Goal: Transaction & Acquisition: Book appointment/travel/reservation

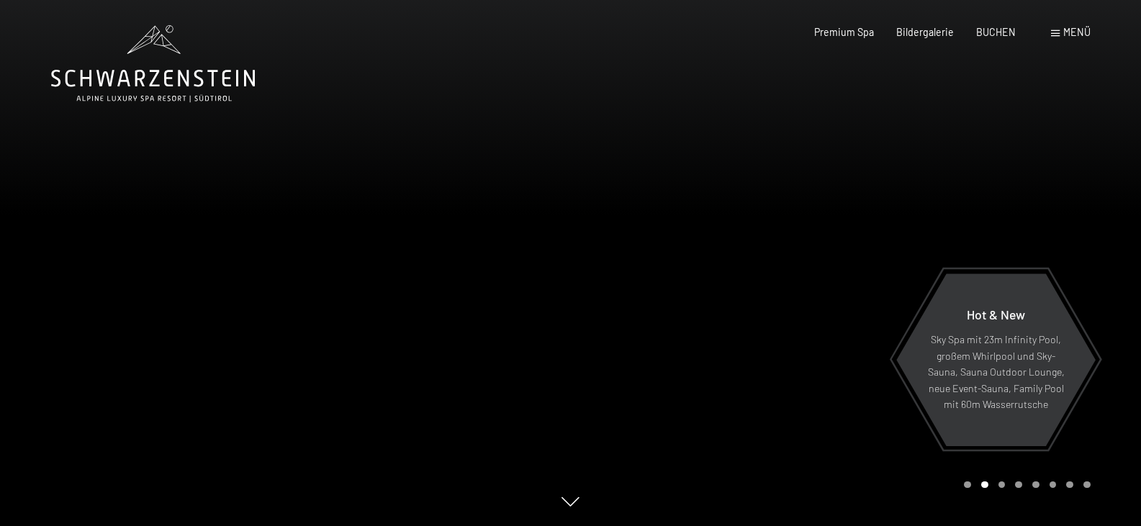
click at [1057, 25] on div "Buchen Anfragen Premium Spa Bildergalerie BUCHEN Menü DE IT EN Gutschein Bilder…" at bounding box center [930, 32] width 320 height 14
click at [1058, 26] on div "Menü" at bounding box center [1071, 32] width 40 height 14
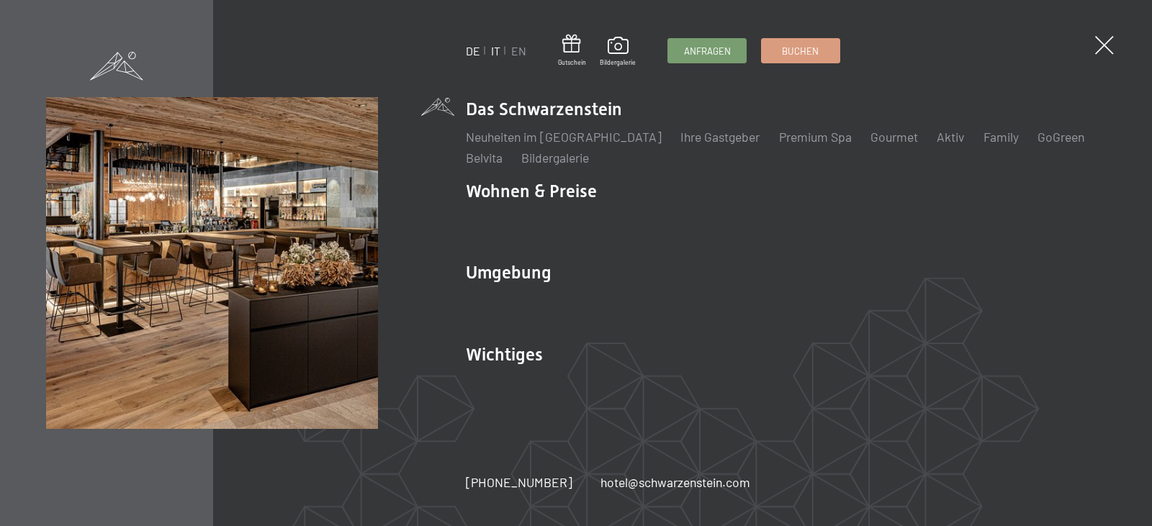
click at [496, 50] on link "IT" at bounding box center [495, 51] width 9 height 14
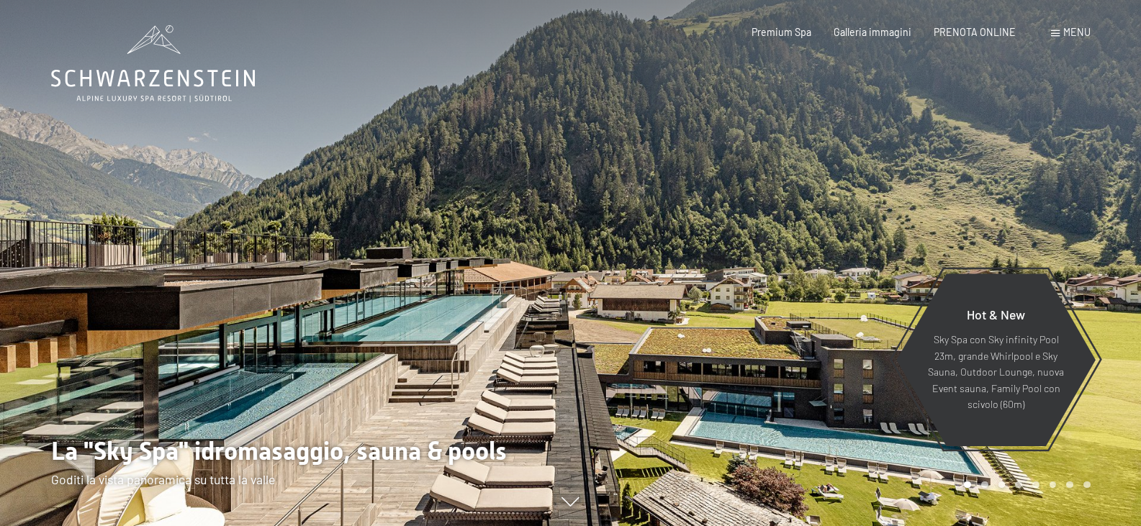
click at [960, 25] on div "Prenotazione Richiesta Premium Spa Galleria immagini PRENOTA ONLINE Menu DE IT …" at bounding box center [898, 32] width 383 height 14
click at [957, 32] on span "PRENOTA ONLINE" at bounding box center [975, 30] width 82 height 12
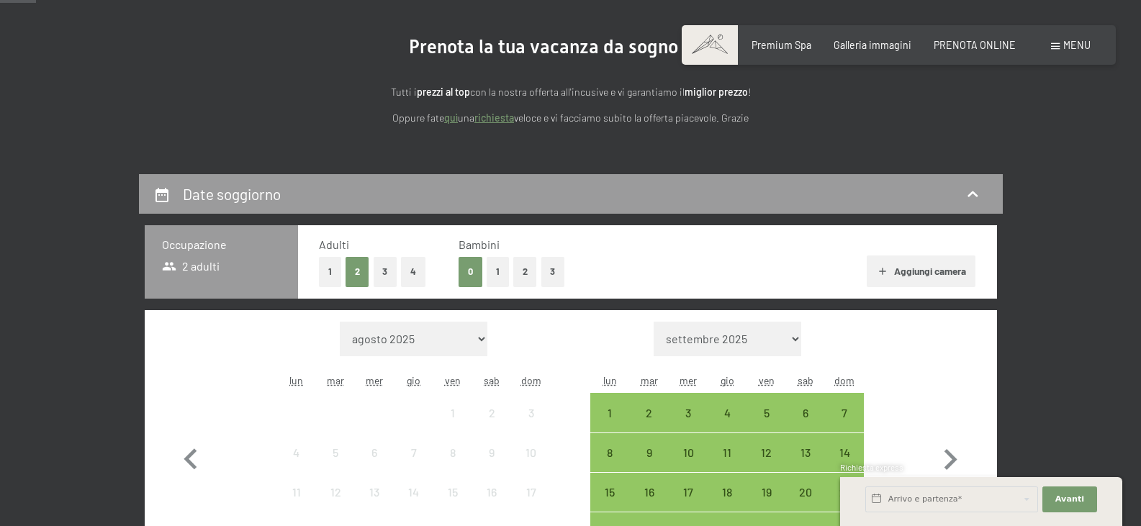
scroll to position [216, 0]
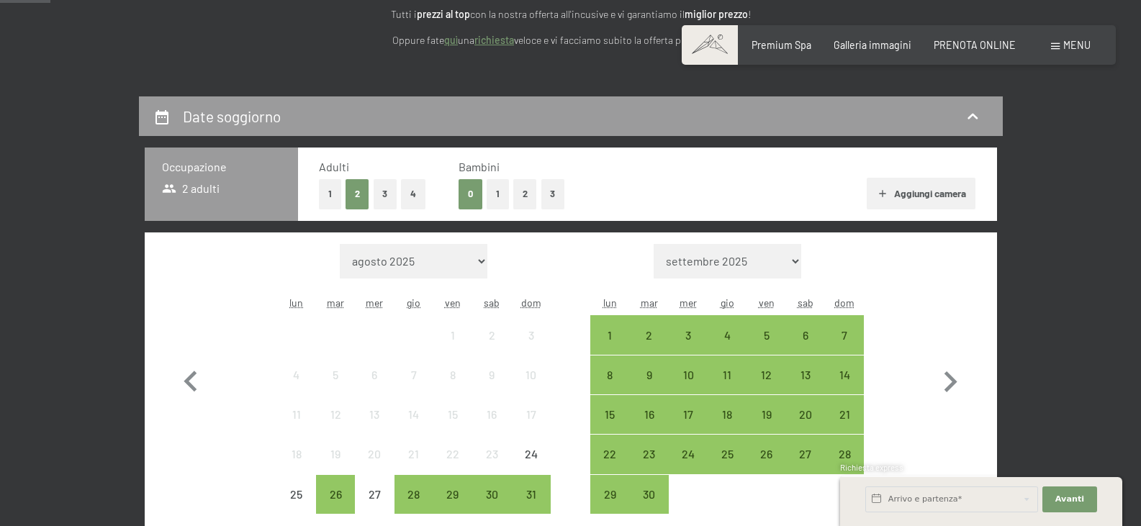
click at [507, 189] on button "1" at bounding box center [498, 194] width 22 height 30
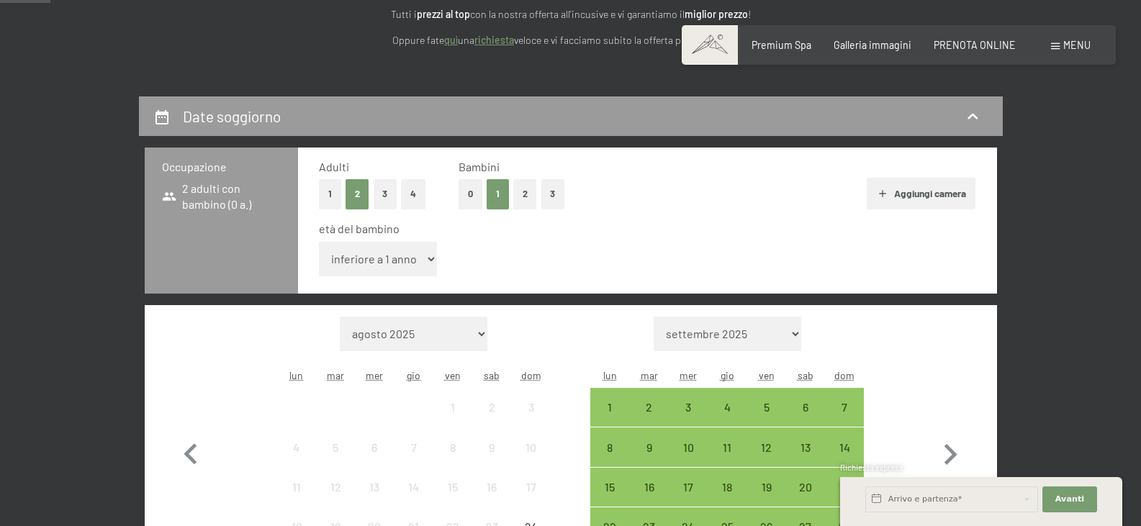
click at [522, 188] on button "2" at bounding box center [525, 194] width 24 height 30
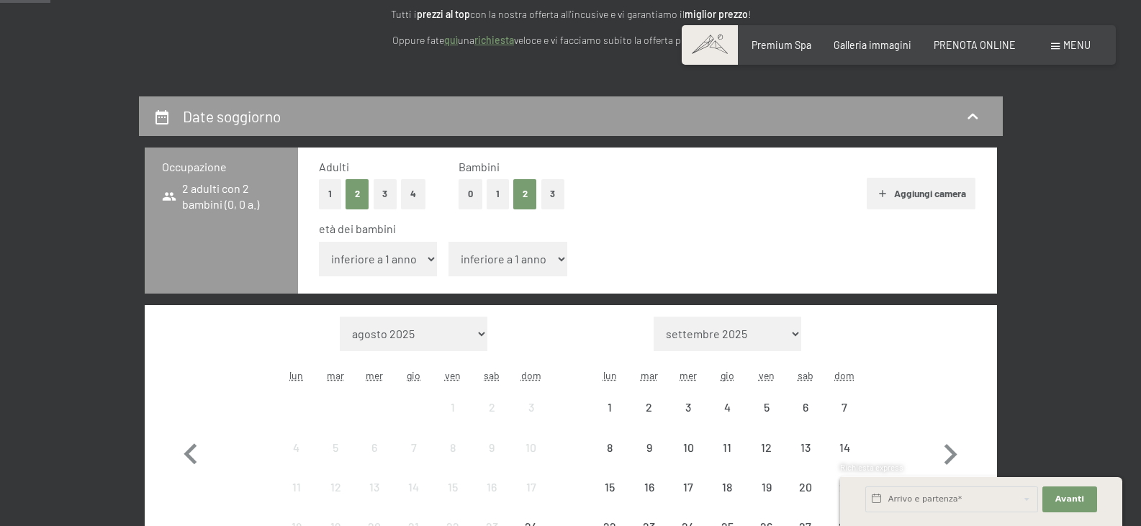
click at [396, 266] on select "inferiore a 1 anno 1 anno 2 anni 3 anni 4 anni 5 anni 6 anni 7 anni 8 anni 9 an…" at bounding box center [378, 259] width 119 height 35
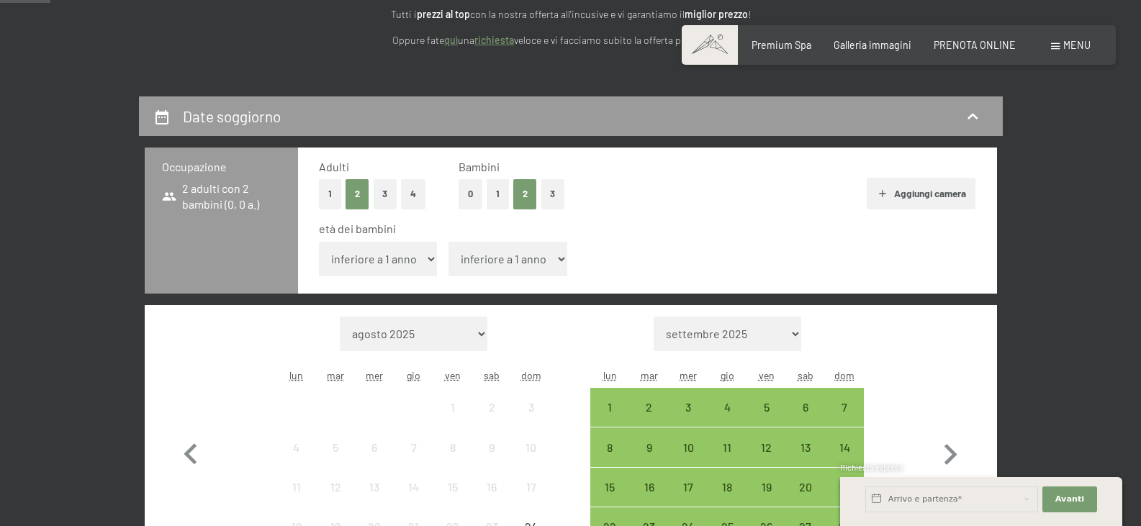
select select "14"
click at [319, 242] on select "inferiore a 1 anno 1 anno 2 anni 3 anni 4 anni 5 anni 6 anni 7 anni 8 anni 9 an…" at bounding box center [378, 259] width 119 height 35
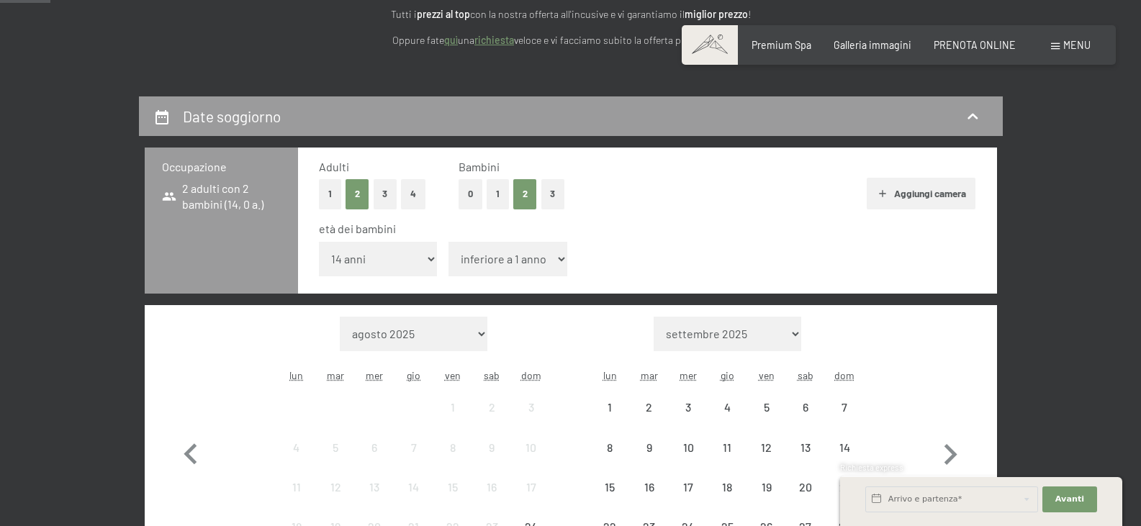
click at [483, 264] on select "inferiore a 1 anno 1 anno 2 anni 3 anni 4 anni 5 anni 6 anni 7 anni 8 anni 9 an…" at bounding box center [508, 259] width 119 height 35
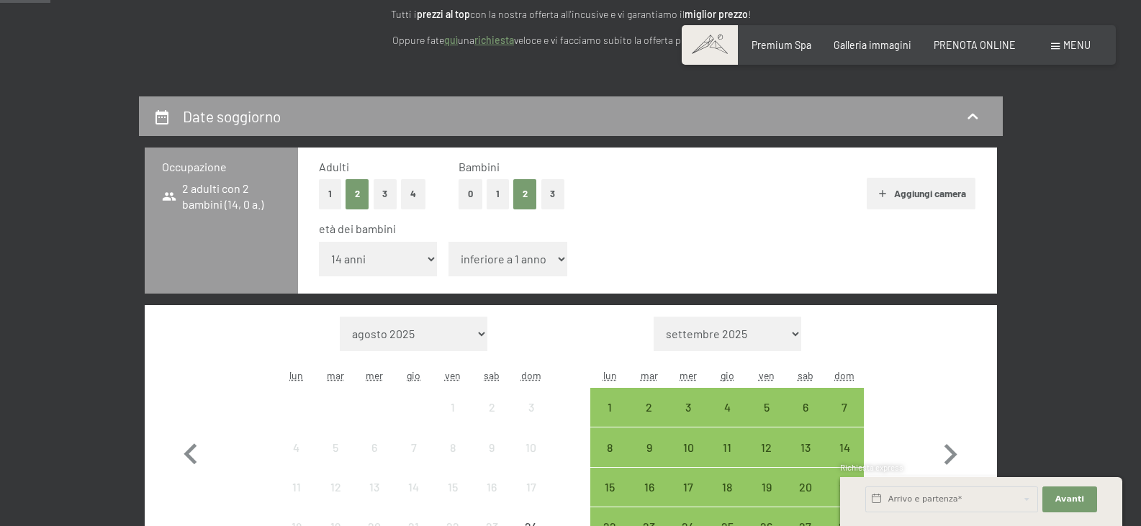
select select "9"
click at [449, 242] on select "inferiore a 1 anno 1 anno 2 anni 3 anni 4 anni 5 anni 6 anni 7 anni 8 anni 9 an…" at bounding box center [508, 259] width 119 height 35
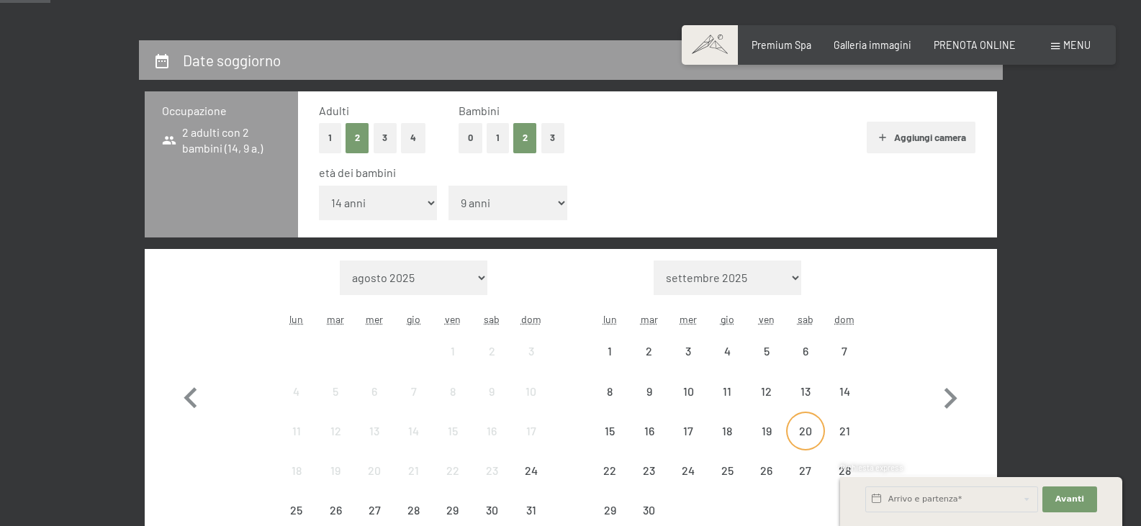
scroll to position [360, 0]
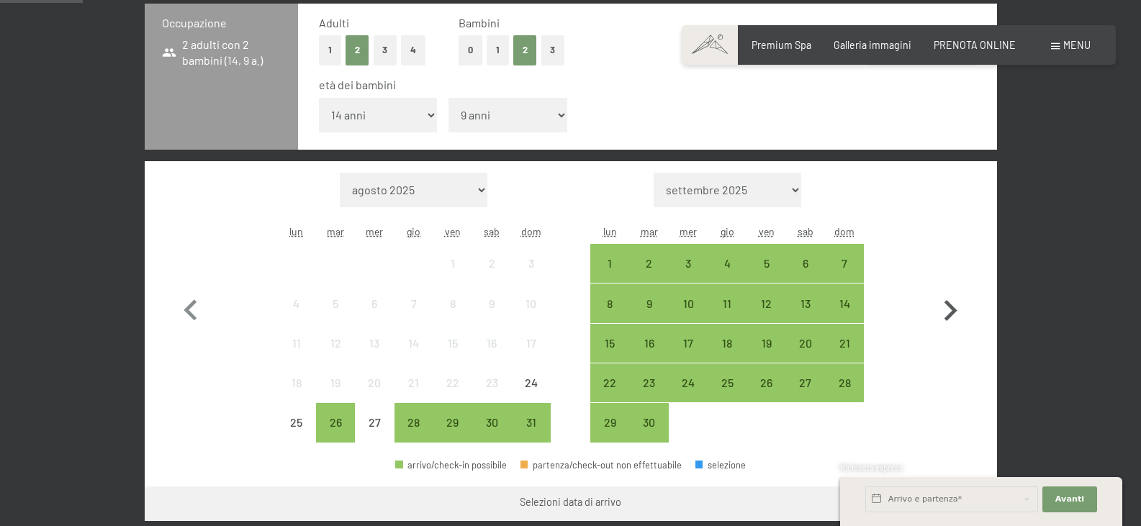
click at [947, 310] on icon "button" at bounding box center [951, 311] width 42 height 42
select select "[DATE]"
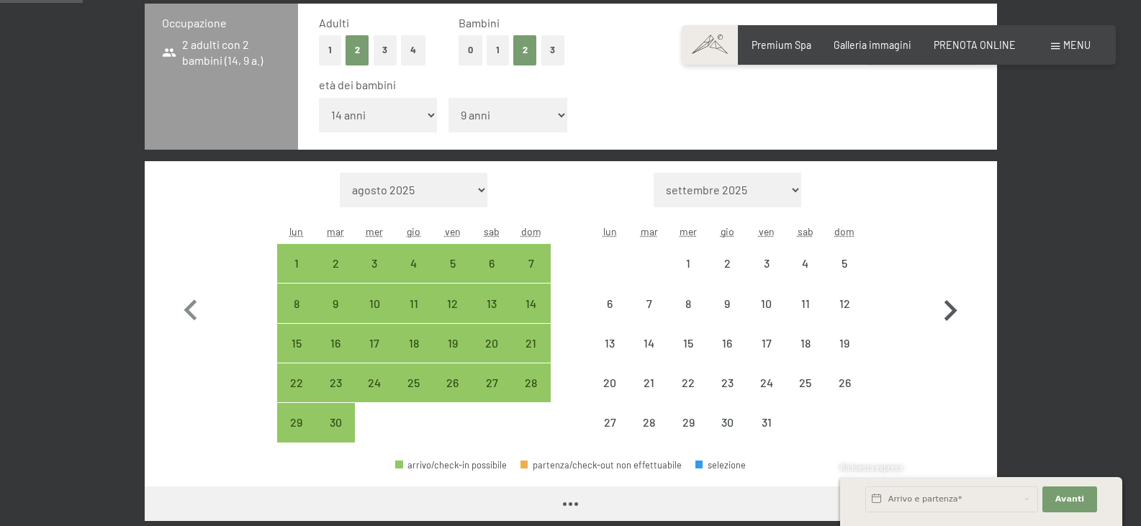
click at [947, 310] on icon "button" at bounding box center [951, 311] width 42 height 42
select select "[DATE]"
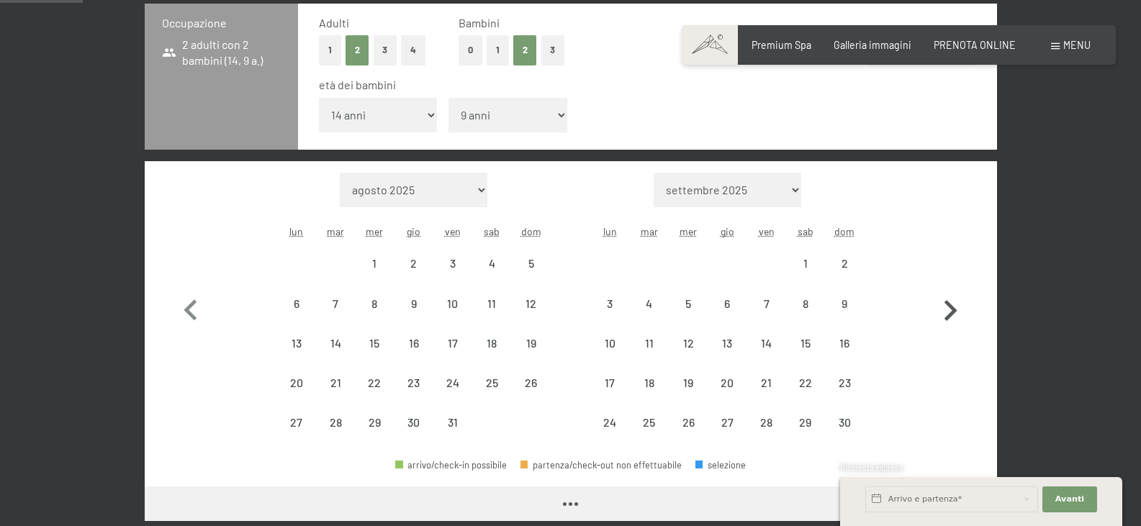
click at [947, 310] on icon "button" at bounding box center [951, 311] width 42 height 42
select select "[DATE]"
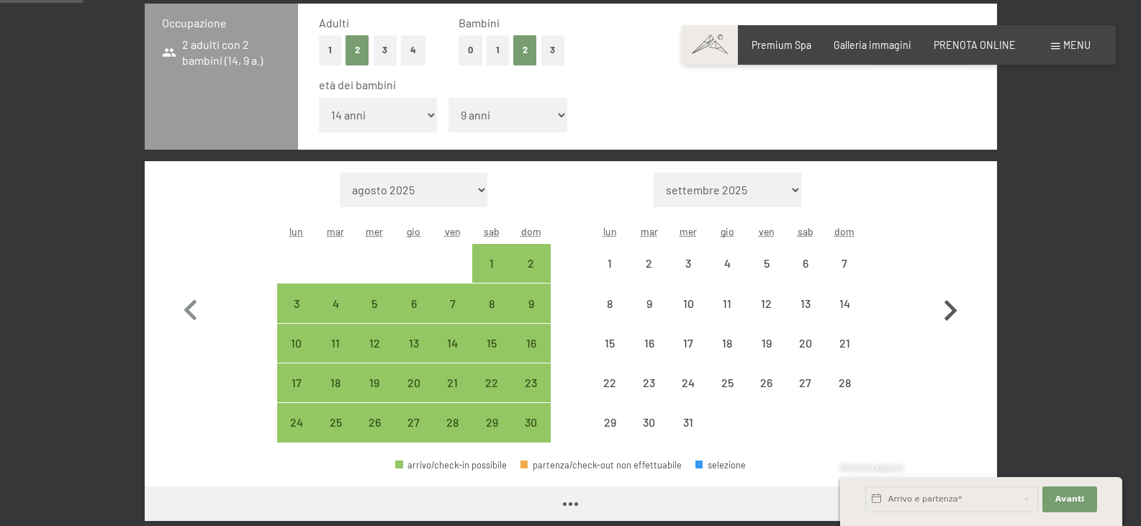
select select "[DATE]"
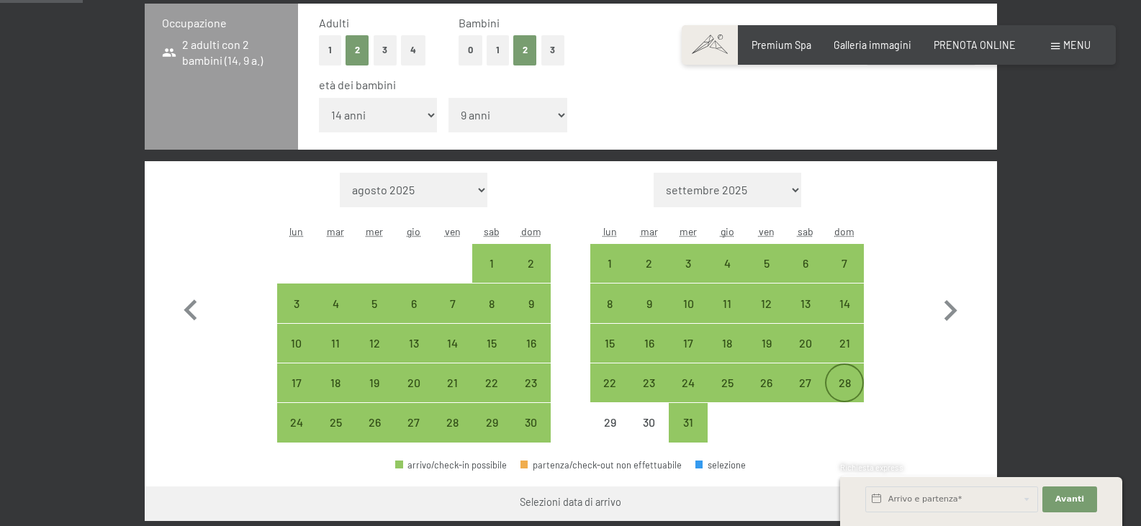
click at [847, 382] on div "28" at bounding box center [845, 395] width 36 height 36
select select "[DATE]"
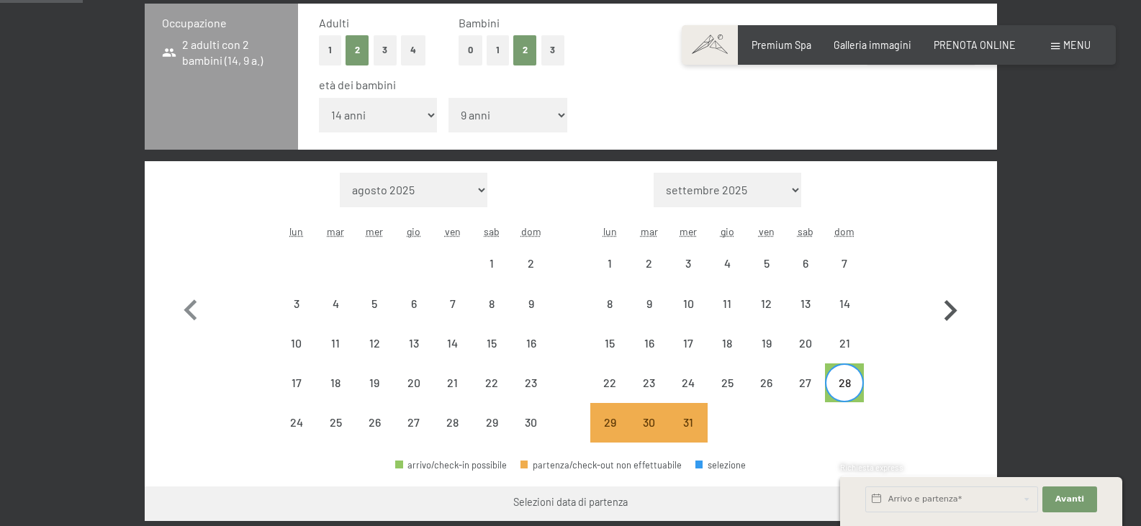
click at [944, 312] on icon "button" at bounding box center [951, 311] width 42 height 42
select select "[DATE]"
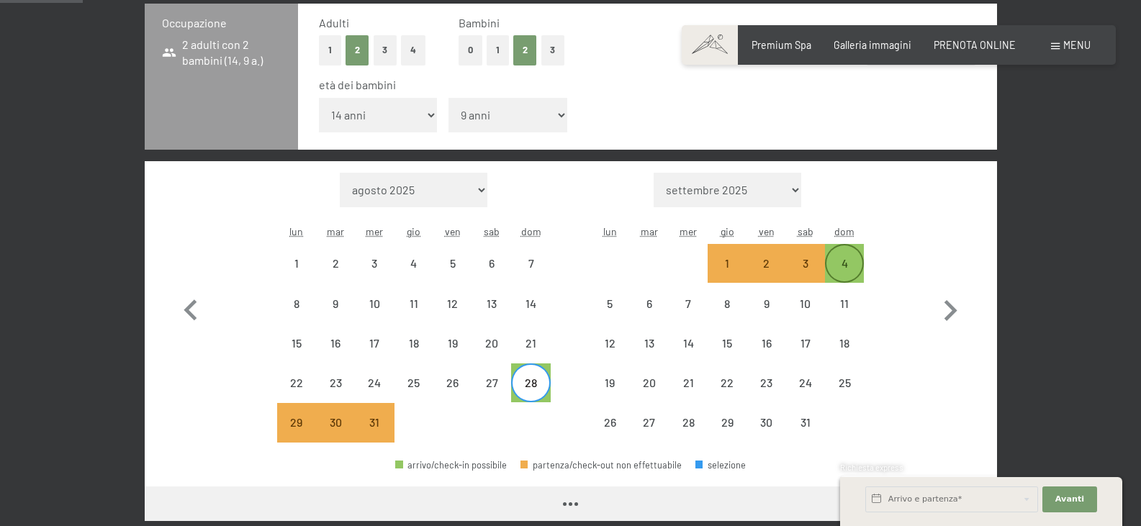
select select "[DATE]"
click at [840, 255] on div "4" at bounding box center [845, 264] width 36 height 36
select select "[DATE]"
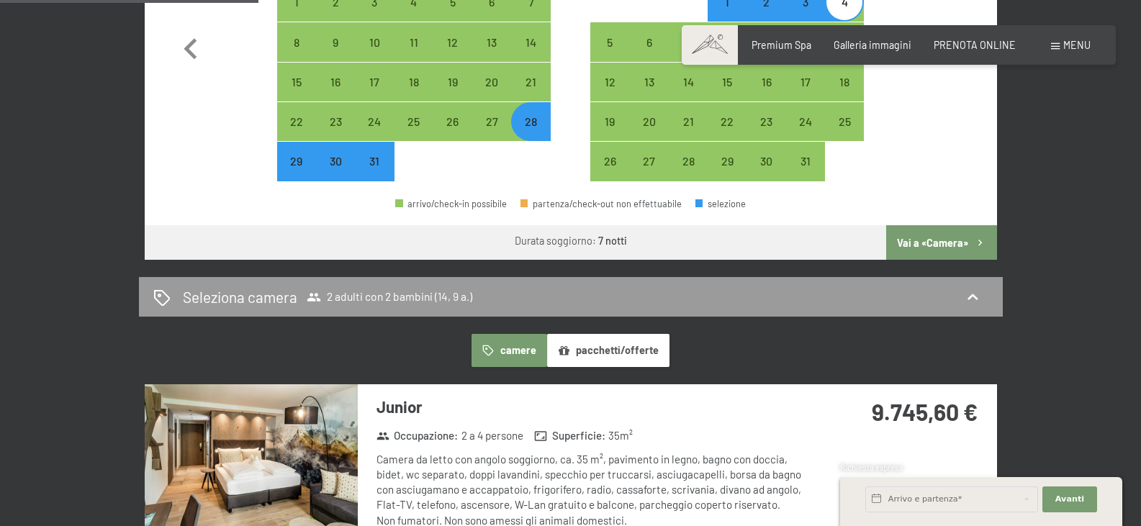
scroll to position [648, 0]
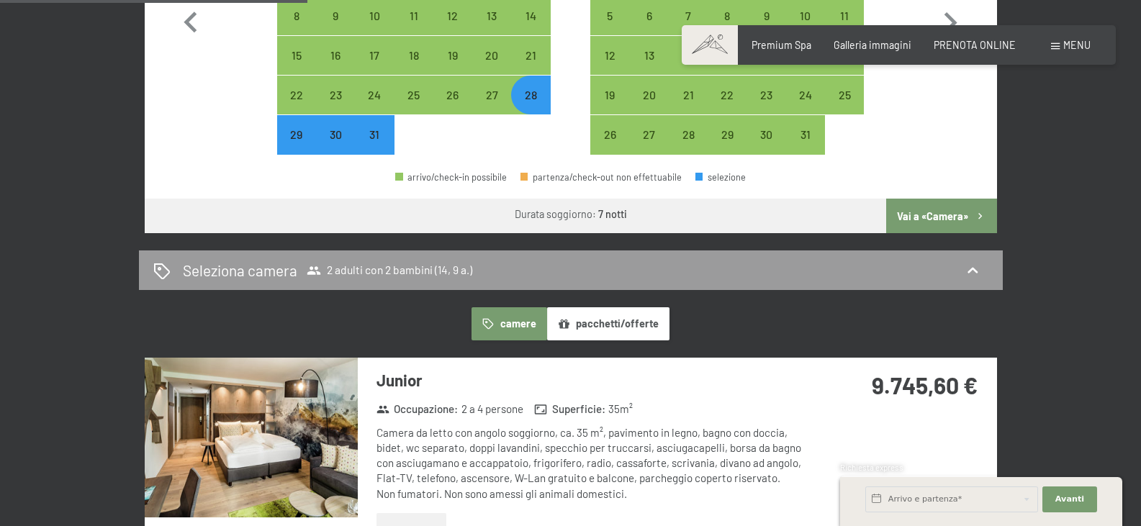
click at [943, 212] on button "Vai a «Camera»" at bounding box center [941, 216] width 110 height 35
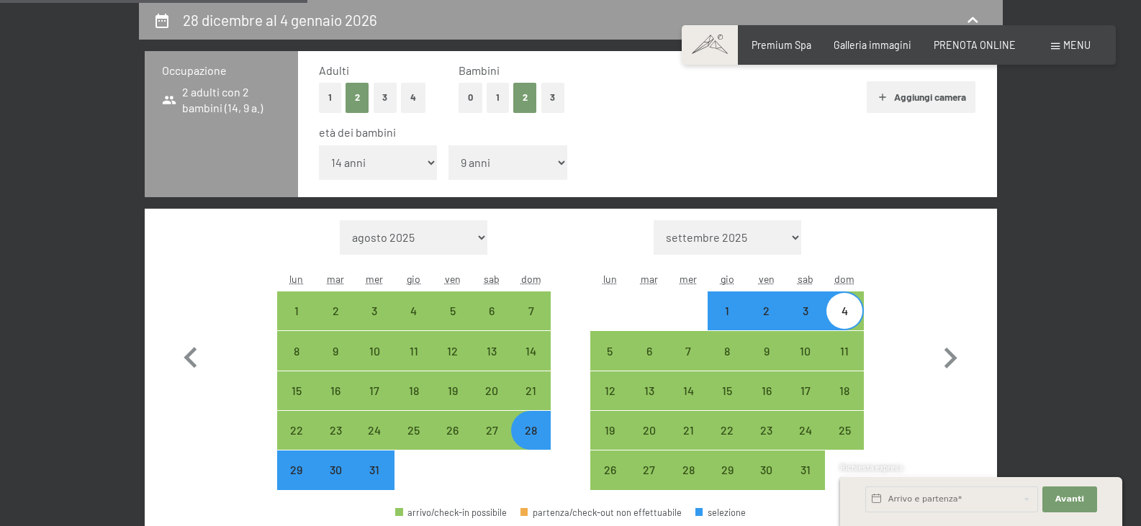
select select "[DATE]"
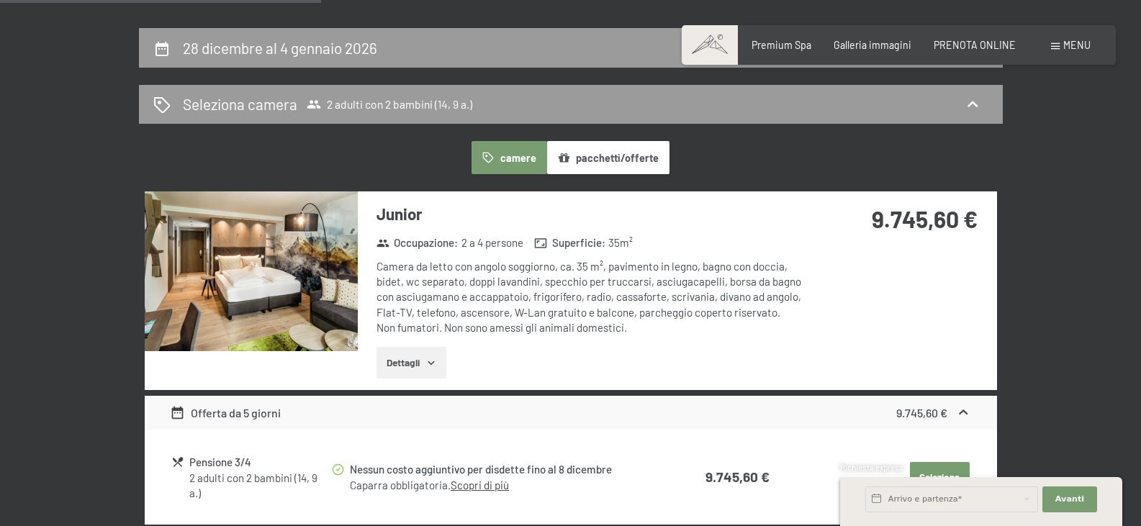
scroll to position [0, 0]
